Goal: Task Accomplishment & Management: Manage account settings

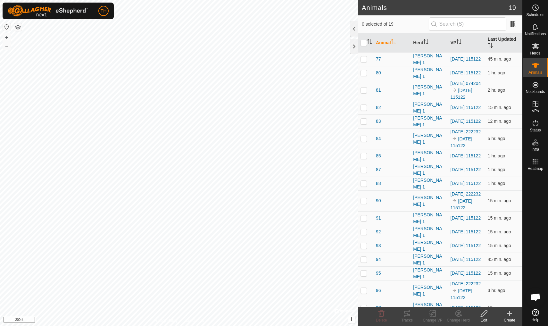
click at [424, 40] on th "Last Updated" at bounding box center [504, 42] width 37 height 19
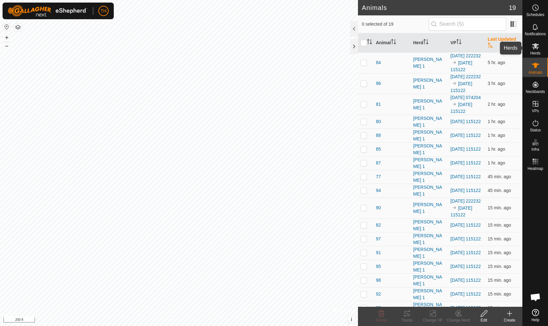
click at [424, 45] on icon at bounding box center [535, 46] width 7 height 6
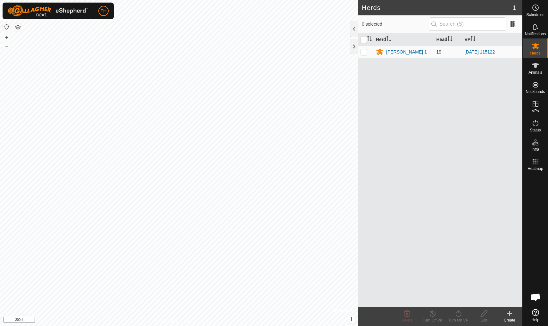
click at [424, 52] on link "[DATE] 115122" at bounding box center [480, 51] width 30 height 5
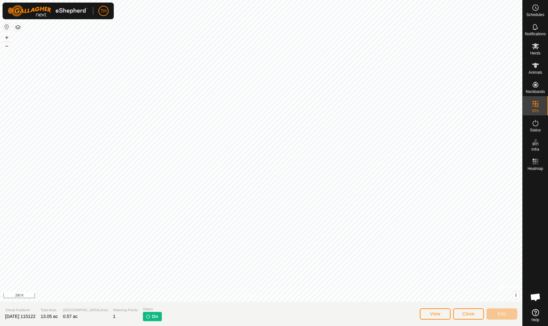
click at [424, 285] on span "Close" at bounding box center [469, 313] width 12 height 5
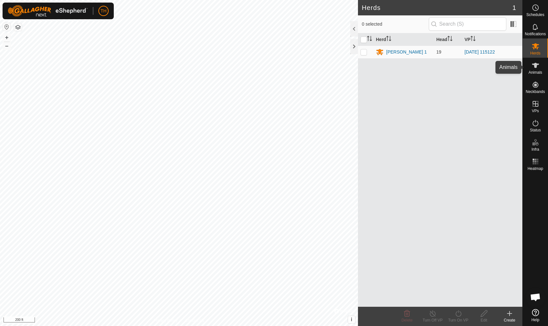
click at [424, 64] on icon at bounding box center [535, 65] width 7 height 5
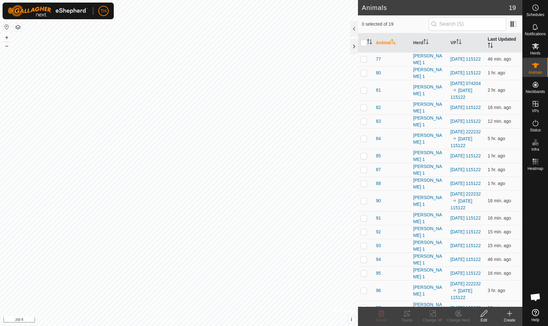
click at [424, 41] on th "Last Updated" at bounding box center [504, 42] width 37 height 19
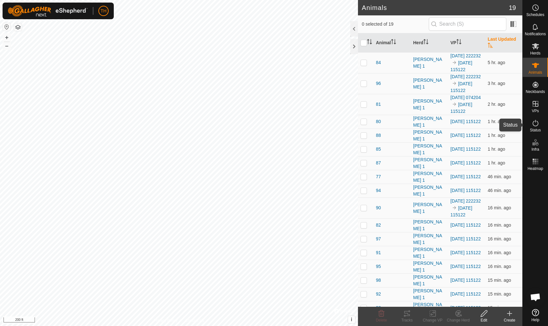
click at [424, 127] on icon at bounding box center [536, 123] width 8 height 8
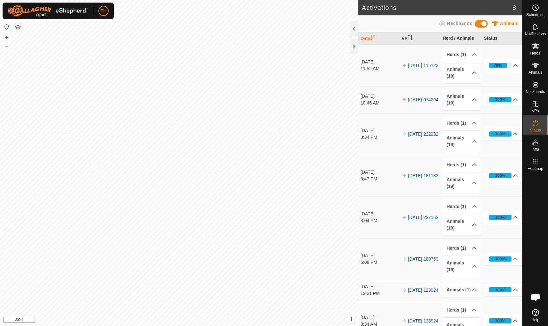
click at [424, 65] on icon at bounding box center [515, 65] width 5 height 5
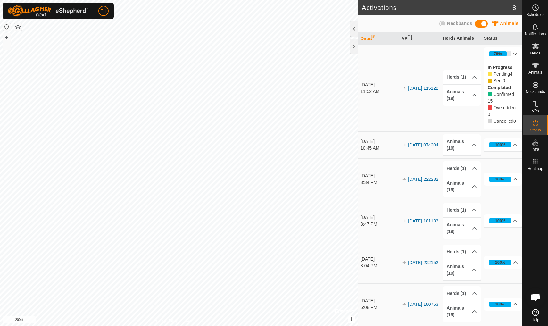
click at [424, 55] on icon at bounding box center [516, 54] width 4 height 3
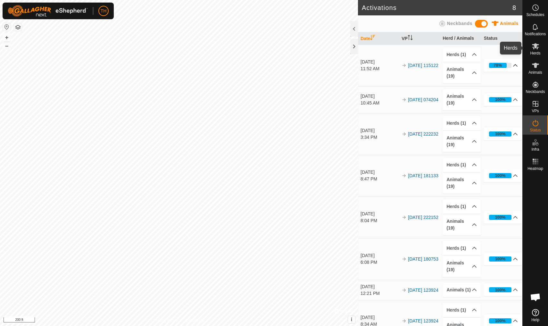
click at [424, 45] on icon at bounding box center [535, 46] width 7 height 6
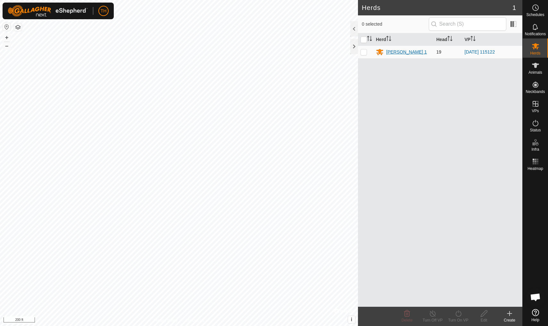
click at [397, 51] on div "[PERSON_NAME] 1" at bounding box center [407, 52] width 41 height 7
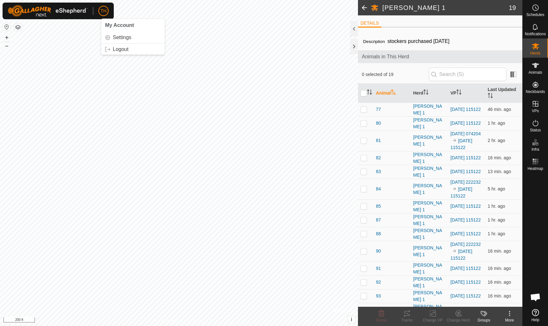
click at [106, 8] on span "TH" at bounding box center [104, 11] width 6 height 7
click at [126, 38] on span "Settings" at bounding box center [122, 37] width 19 height 5
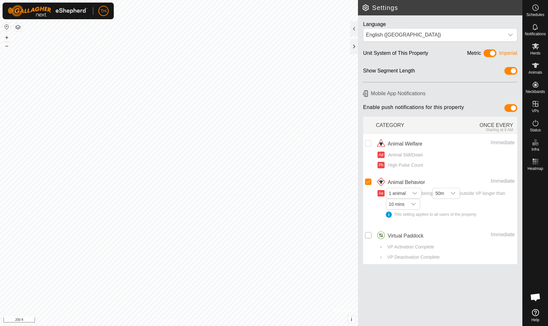
click at [369, 235] on input "checkbox" at bounding box center [368, 235] width 6 height 6
checkbox input "true"
click at [424, 66] on icon at bounding box center [535, 65] width 7 height 5
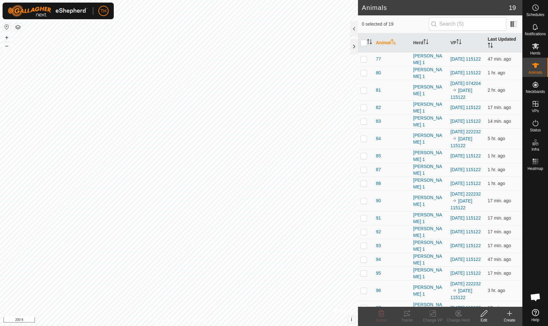
click at [424, 39] on th "Last Updated" at bounding box center [504, 42] width 37 height 19
click at [500, 38] on th "Last Updated" at bounding box center [504, 42] width 37 height 19
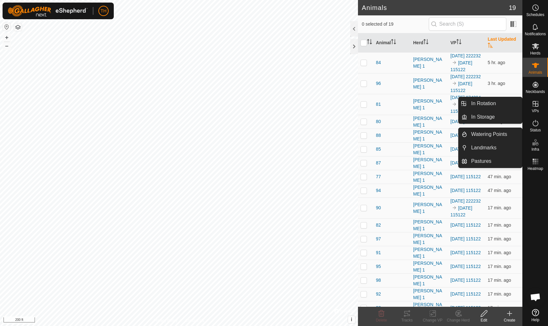
click at [534, 103] on icon at bounding box center [536, 104] width 8 height 8
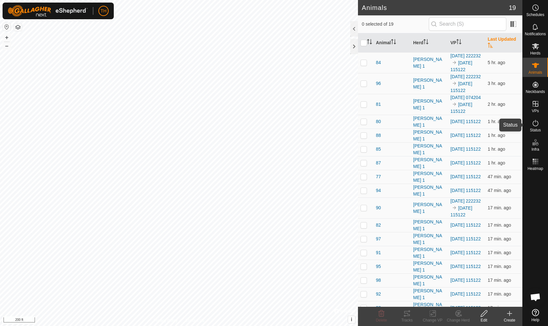
click at [534, 126] on icon at bounding box center [536, 123] width 8 height 8
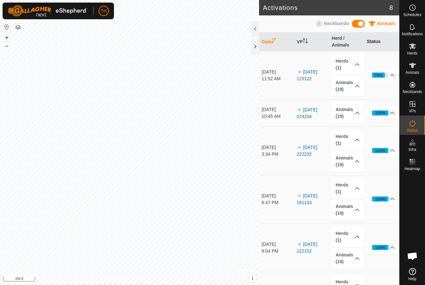
click at [377, 43] on th "Status" at bounding box center [381, 41] width 35 height 19
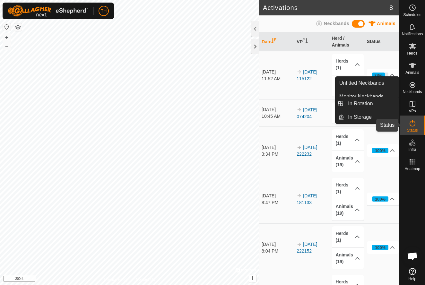
click at [412, 125] on icon at bounding box center [412, 123] width 8 height 8
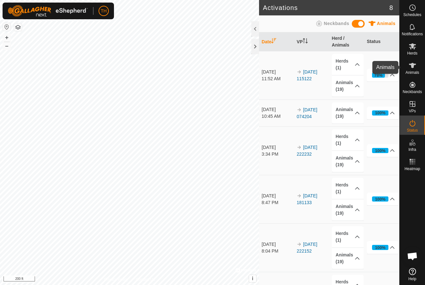
click at [412, 64] on icon at bounding box center [412, 65] width 7 height 5
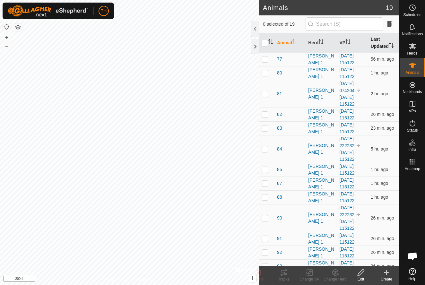
click at [381, 43] on th "Last Updated" at bounding box center [383, 42] width 31 height 19
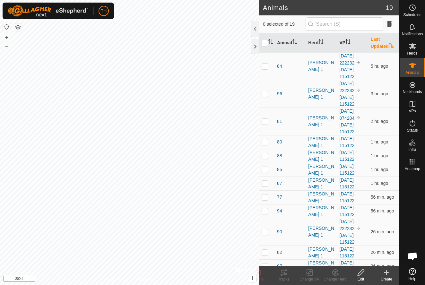
click at [345, 40] on th "VP" at bounding box center [352, 42] width 31 height 19
